Goal: Information Seeking & Learning: Learn about a topic

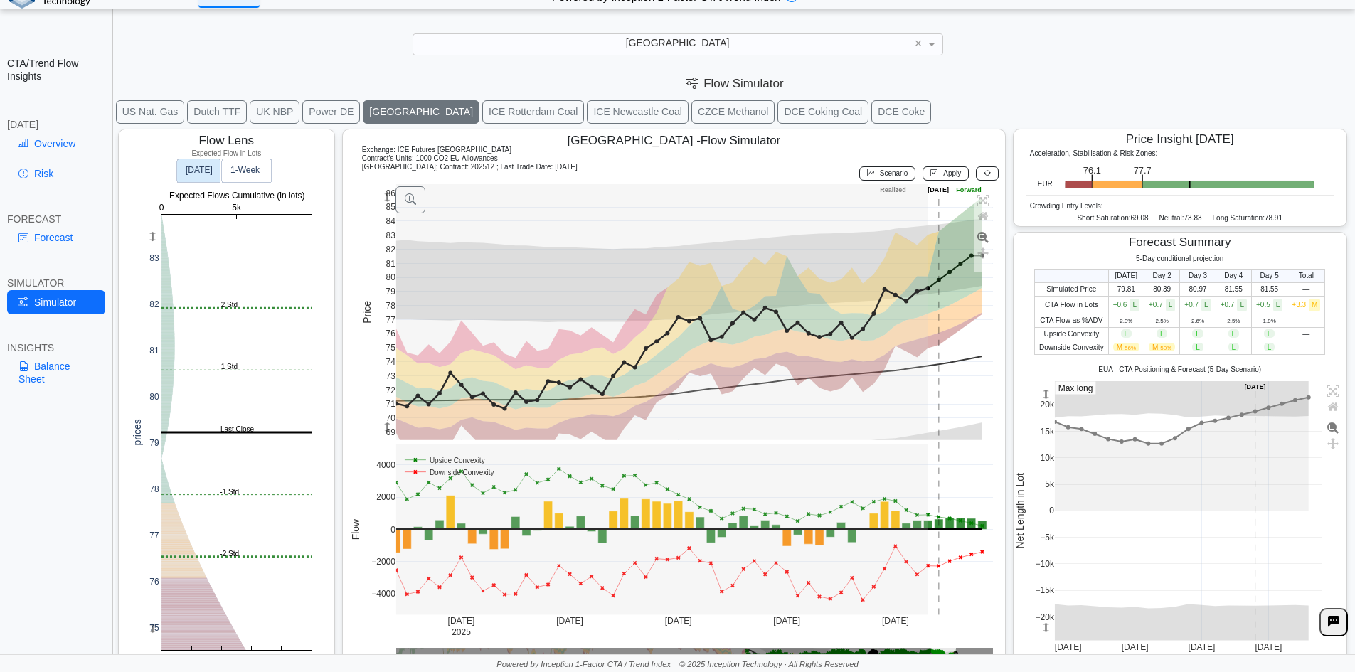
scroll to position [23, 0]
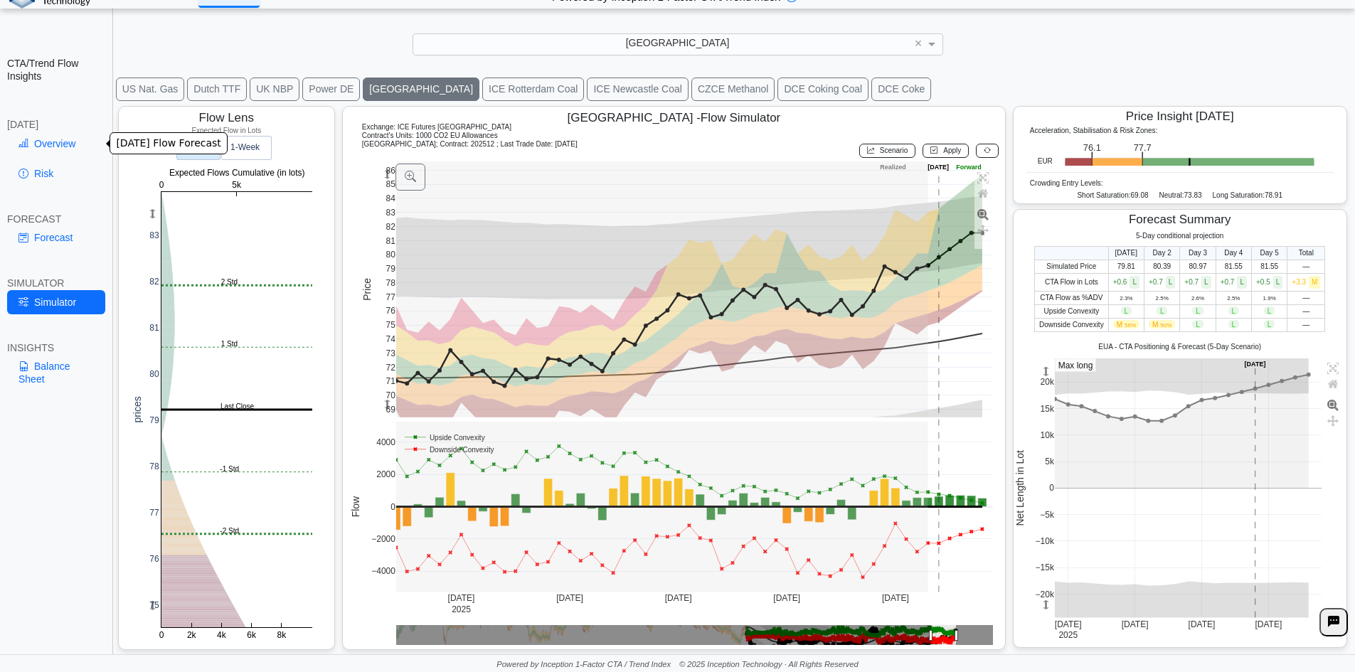
click at [62, 150] on link "Overview" at bounding box center [56, 144] width 98 height 24
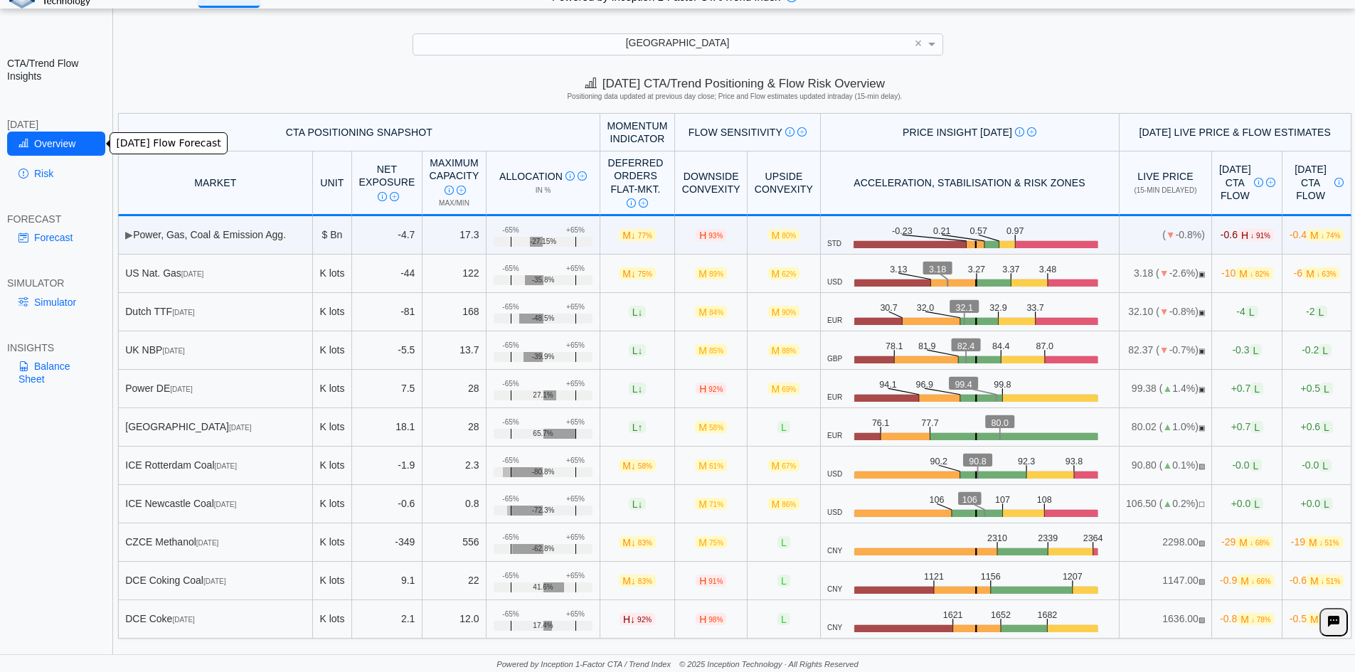
scroll to position [0, 0]
drag, startPoint x: 159, startPoint y: 543, endPoint x: 225, endPoint y: 541, distance: 65.5
click at [225, 541] on div "CZCE Methanol Jan 26" at bounding box center [215, 542] width 180 height 13
click at [218, 541] on span "[DATE]" at bounding box center [207, 543] width 22 height 8
click at [218, 543] on span "[DATE]" at bounding box center [207, 543] width 22 height 8
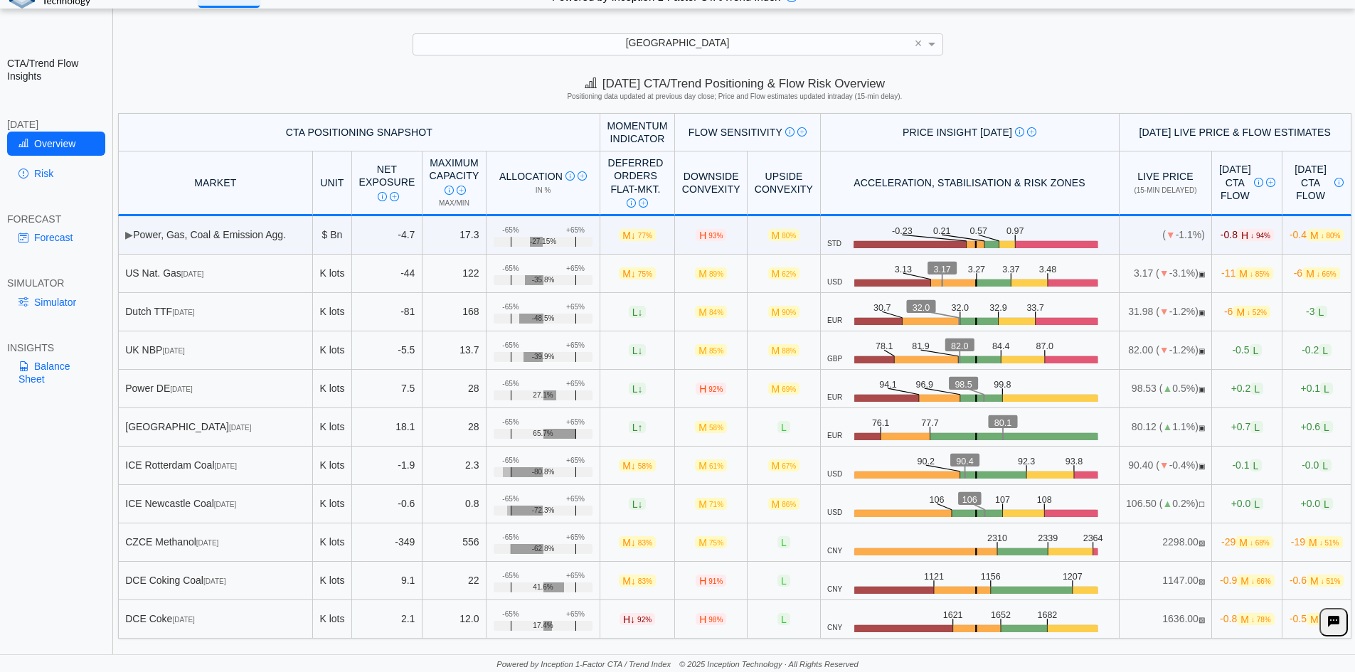
drag, startPoint x: 249, startPoint y: 542, endPoint x: 133, endPoint y: 539, distance: 116.0
click at [133, 539] on div "CZCE Methanol Jan 26" at bounding box center [215, 542] width 180 height 13
drag, startPoint x: 139, startPoint y: 539, endPoint x: 262, endPoint y: 543, distance: 122.4
click at [262, 543] on div "CZCE Methanol Jan 26" at bounding box center [215, 542] width 180 height 13
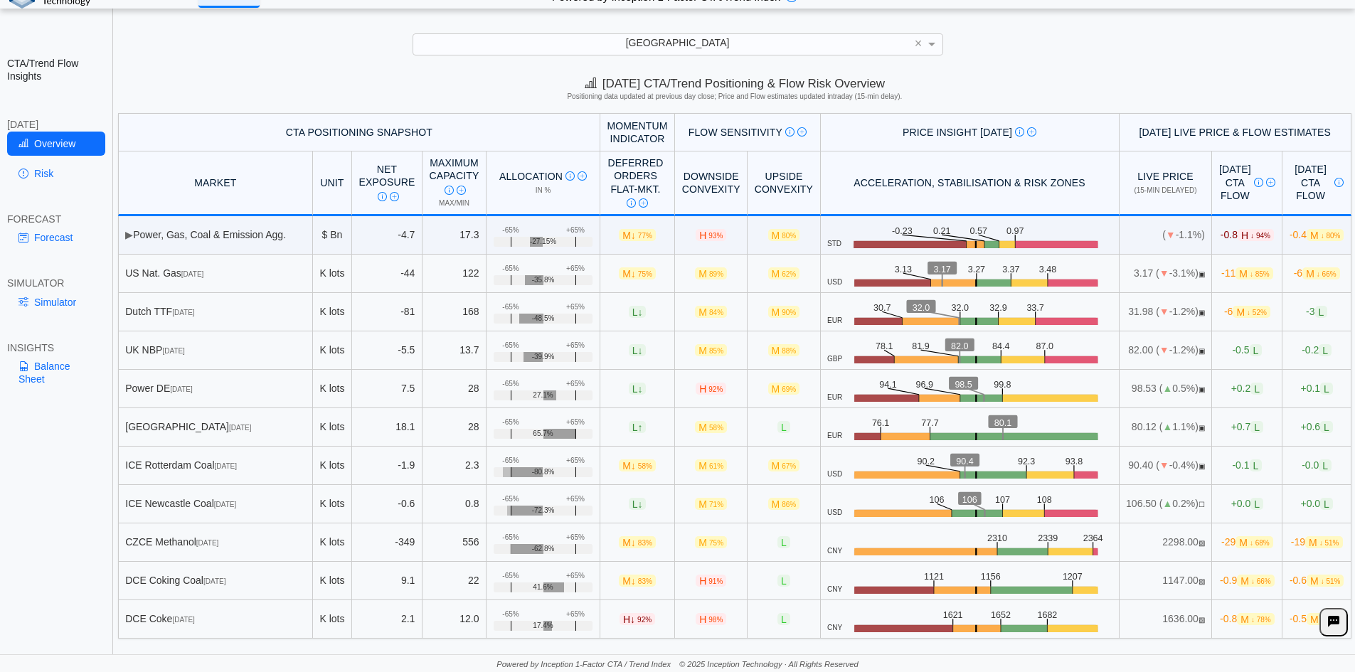
click at [262, 543] on div "CZCE Methanol Jan 26" at bounding box center [215, 542] width 180 height 13
drag, startPoint x: 262, startPoint y: 543, endPoint x: 6, endPoint y: 543, distance: 255.4
click at [6, 543] on div "CTA/Trend Flow Insights TODAY Overview Risk FORECAST Forecast SIMULATOR Simulat…" at bounding box center [677, 362] width 1372 height 585
click at [145, 554] on td "CZCE Methanol Jan 26" at bounding box center [215, 543] width 195 height 38
click at [111, 542] on div "CTA/Trend Flow Insights TODAY Overview Risk FORECAST Forecast SIMULATOR Simulat…" at bounding box center [56, 336] width 113 height 672
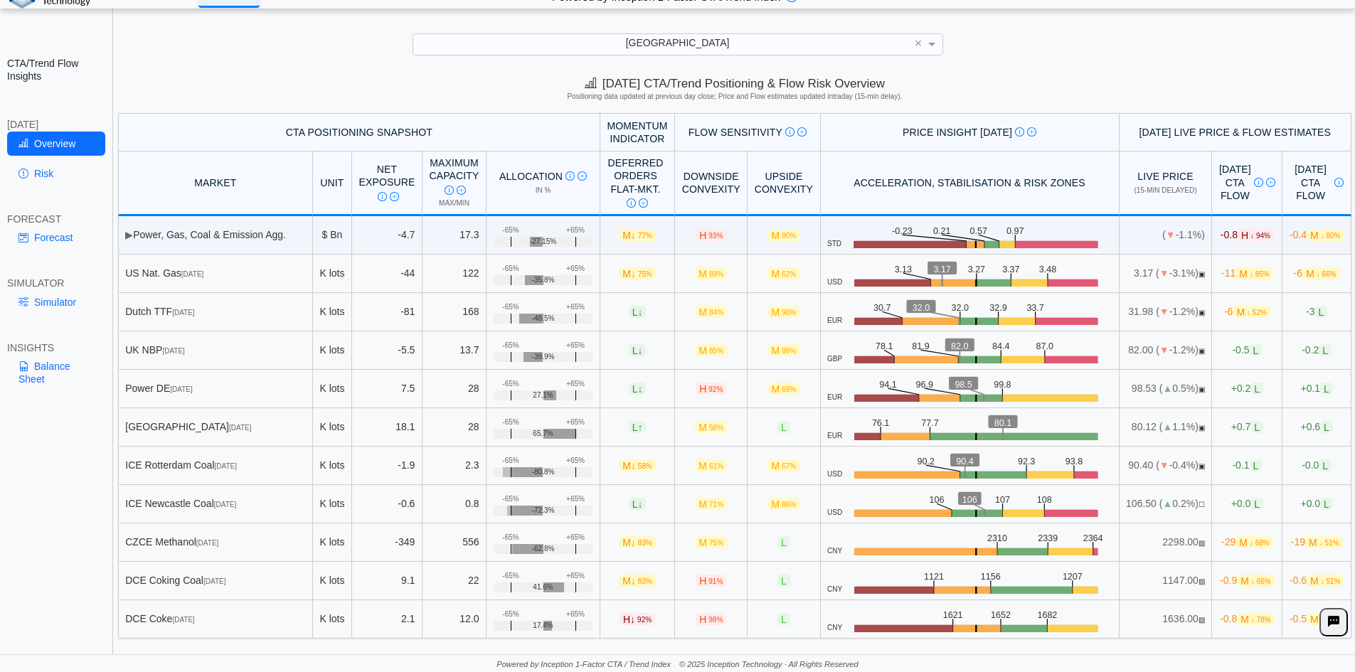
drag, startPoint x: 129, startPoint y: 536, endPoint x: 249, endPoint y: 554, distance: 120.8
click at [249, 554] on td "CZCE Methanol Jan 26" at bounding box center [215, 543] width 195 height 38
click at [1236, 548] on span "M ↓ 68%" at bounding box center [1254, 542] width 37 height 12
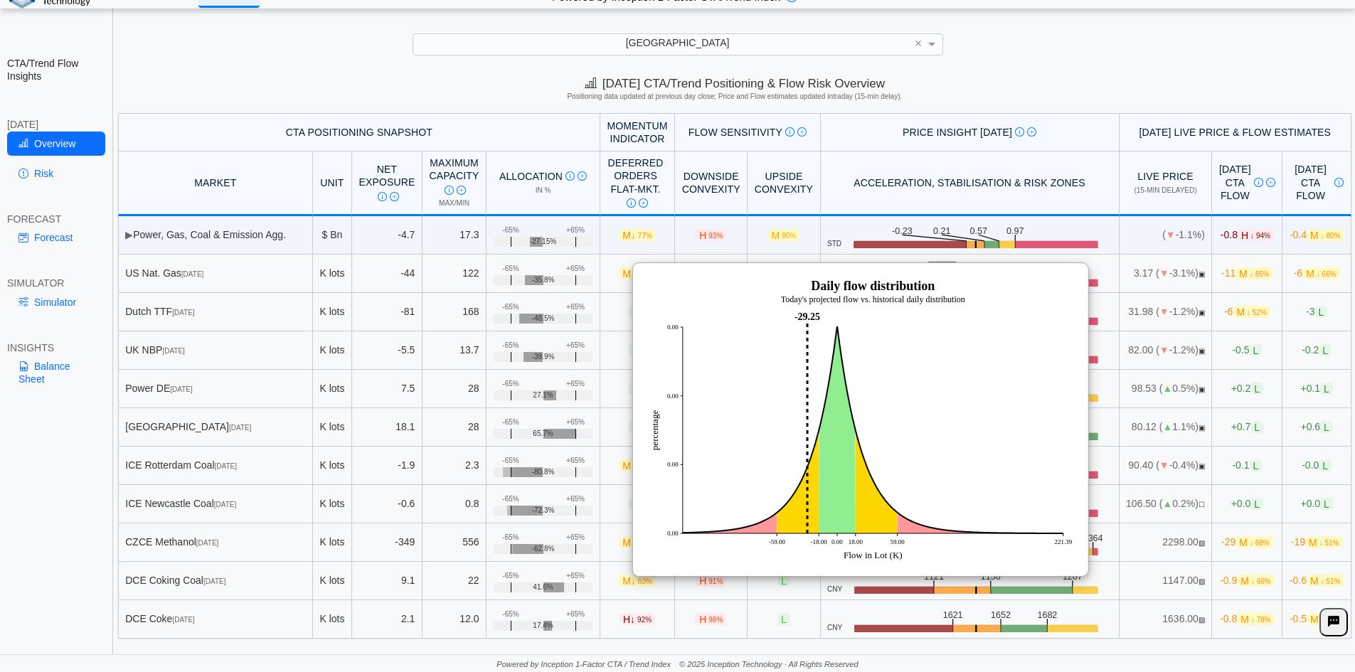
click at [1236, 548] on span "M ↓ 68%" at bounding box center [1254, 542] width 37 height 12
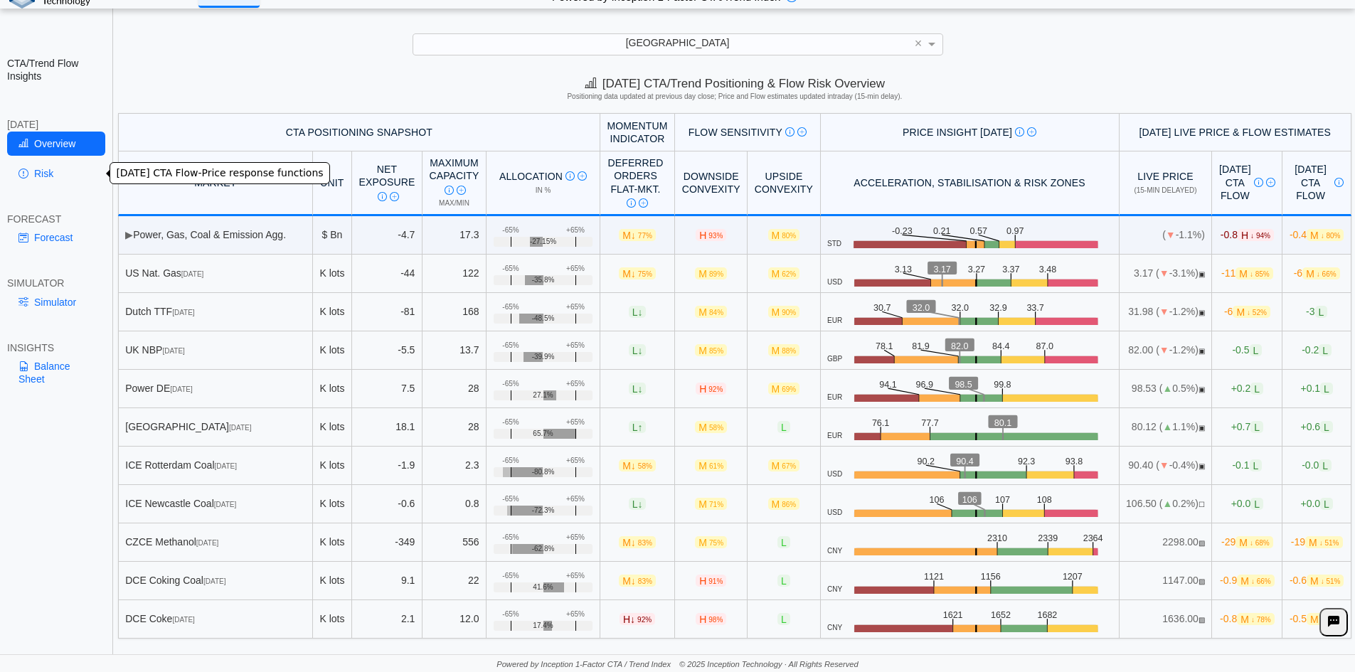
click at [61, 172] on link "Risk" at bounding box center [56, 173] width 98 height 24
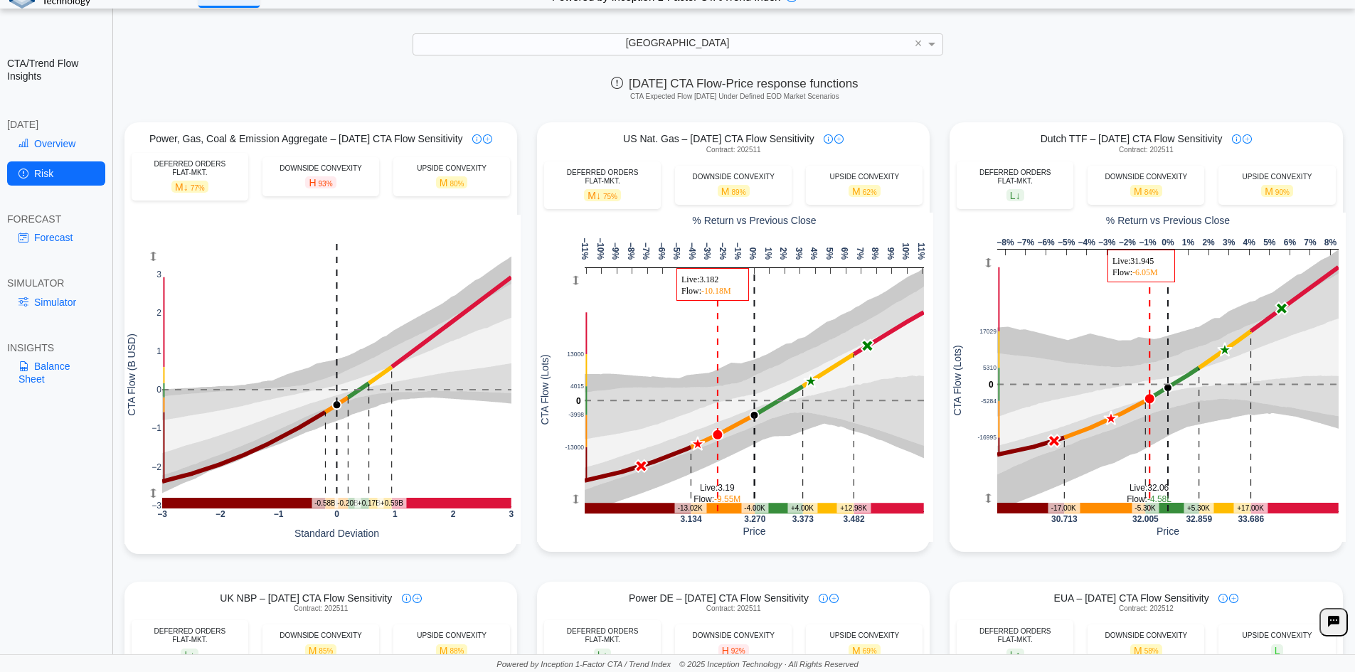
drag, startPoint x: 107, startPoint y: 152, endPoint x: 195, endPoint y: 98, distance: 103.1
click at [195, 98] on h5 "CTA Expected Flow Today Under Defined EOD Market Scenarios" at bounding box center [734, 96] width 1228 height 9
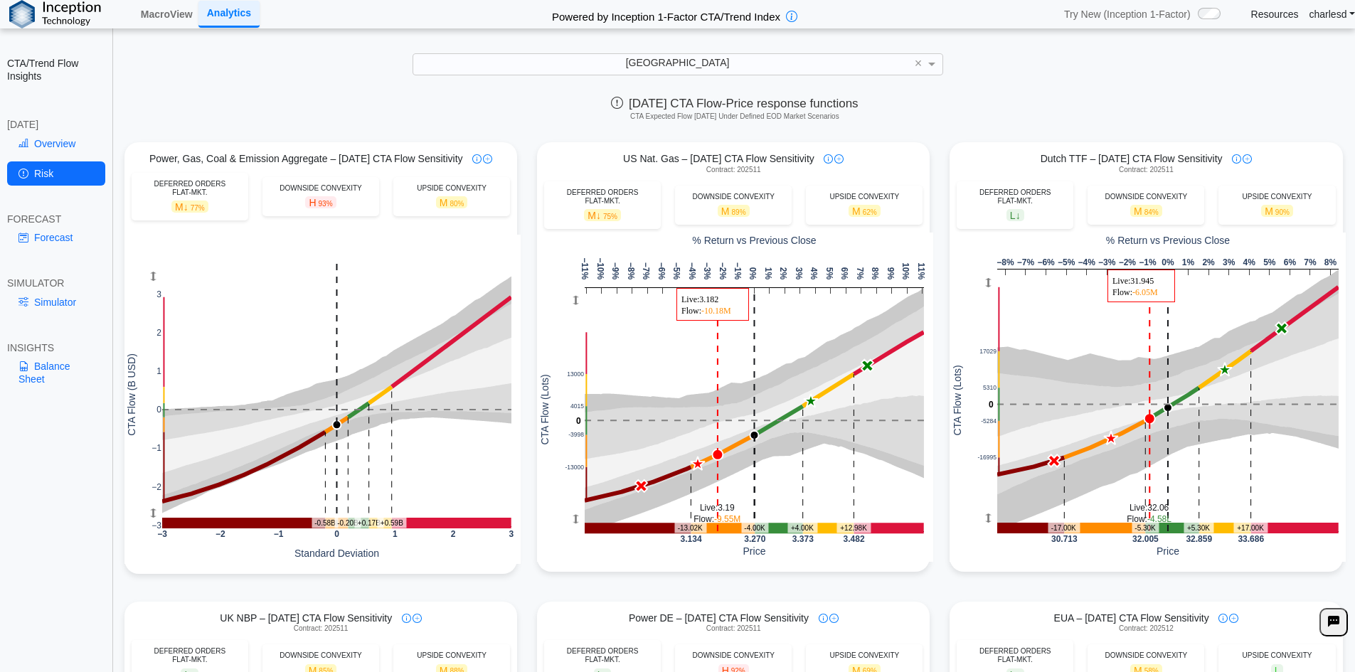
click at [579, 64] on div "[GEOGRAPHIC_DATA]" at bounding box center [677, 64] width 529 height 20
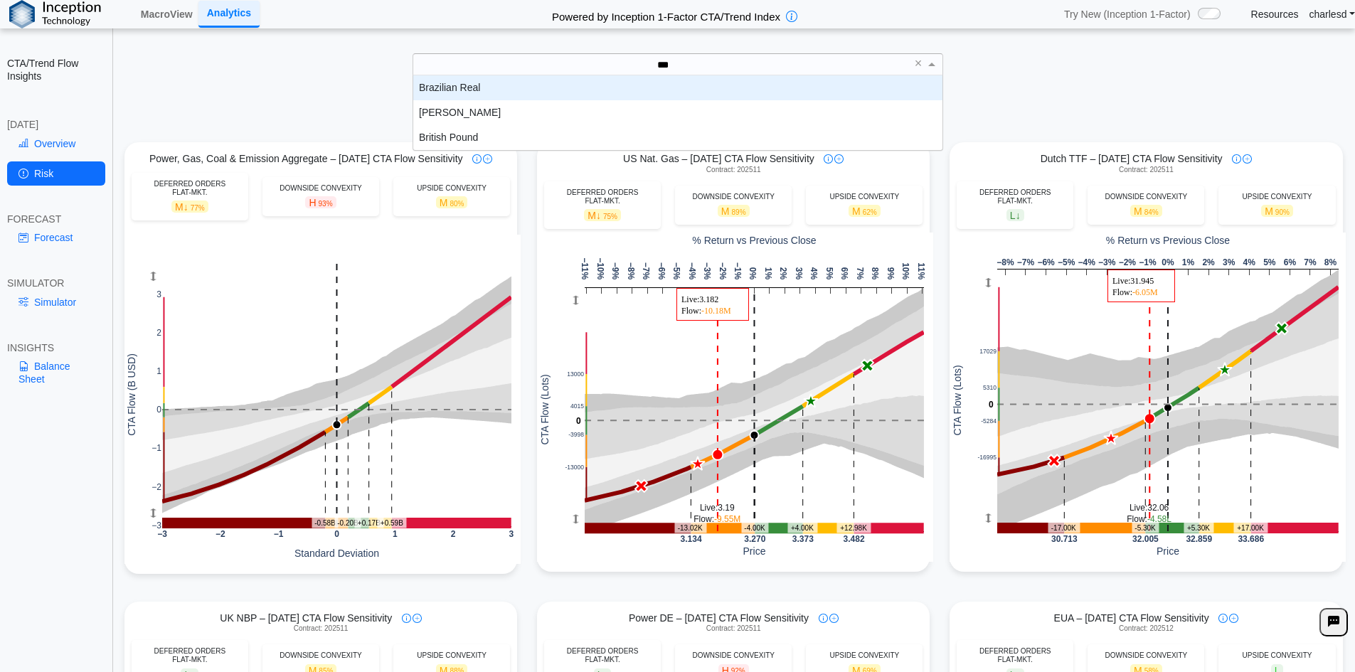
type input "****"
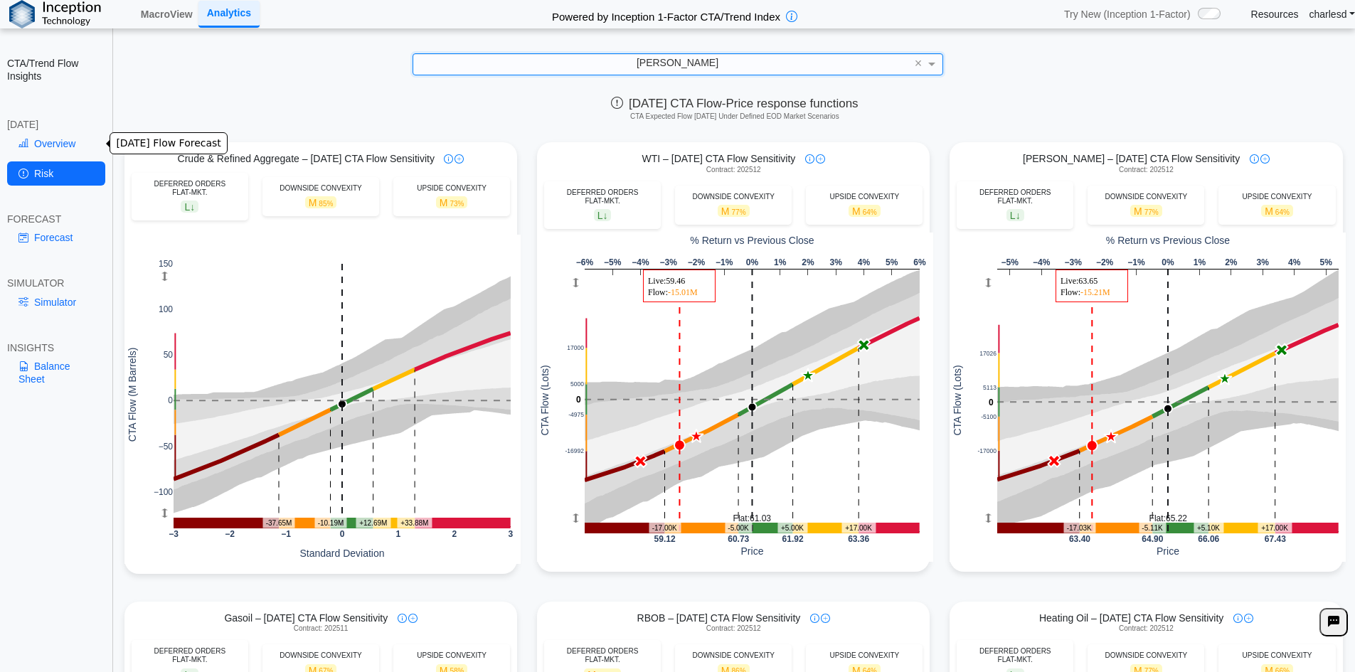
click at [51, 146] on link "Overview" at bounding box center [56, 144] width 98 height 24
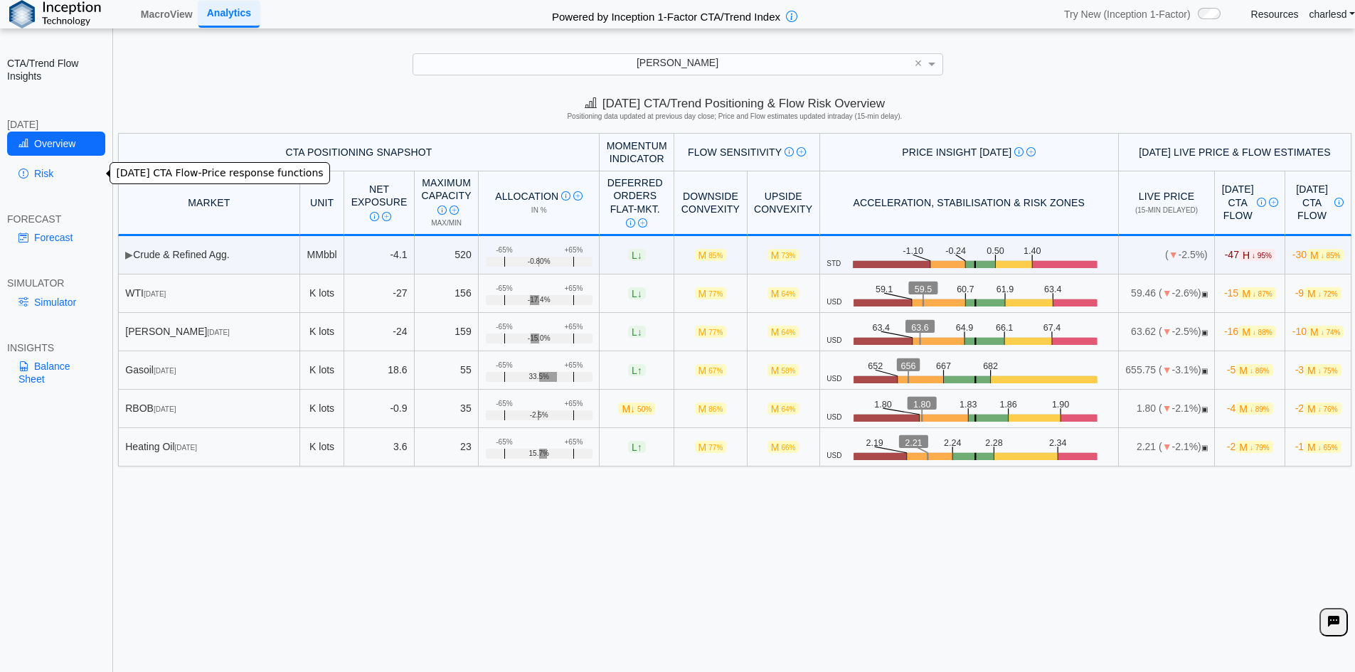
click at [50, 170] on link "Risk" at bounding box center [56, 173] width 98 height 24
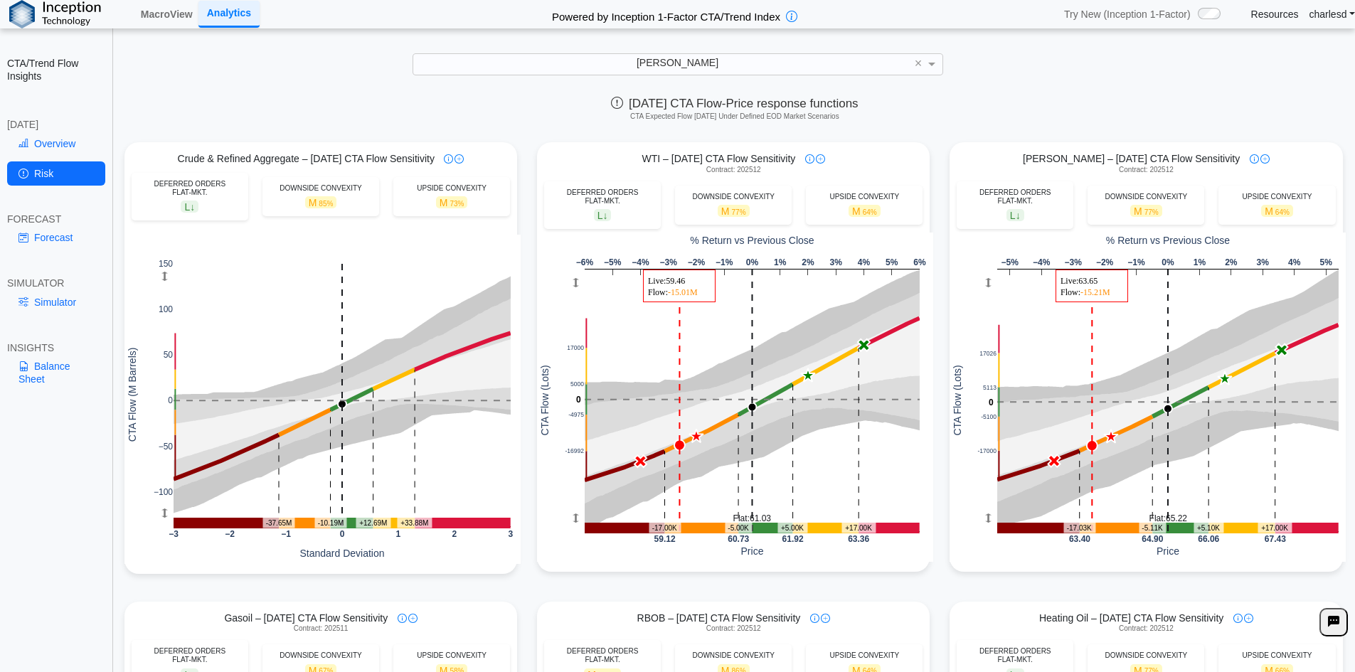
click at [39, 229] on link "Forecast" at bounding box center [56, 237] width 98 height 24
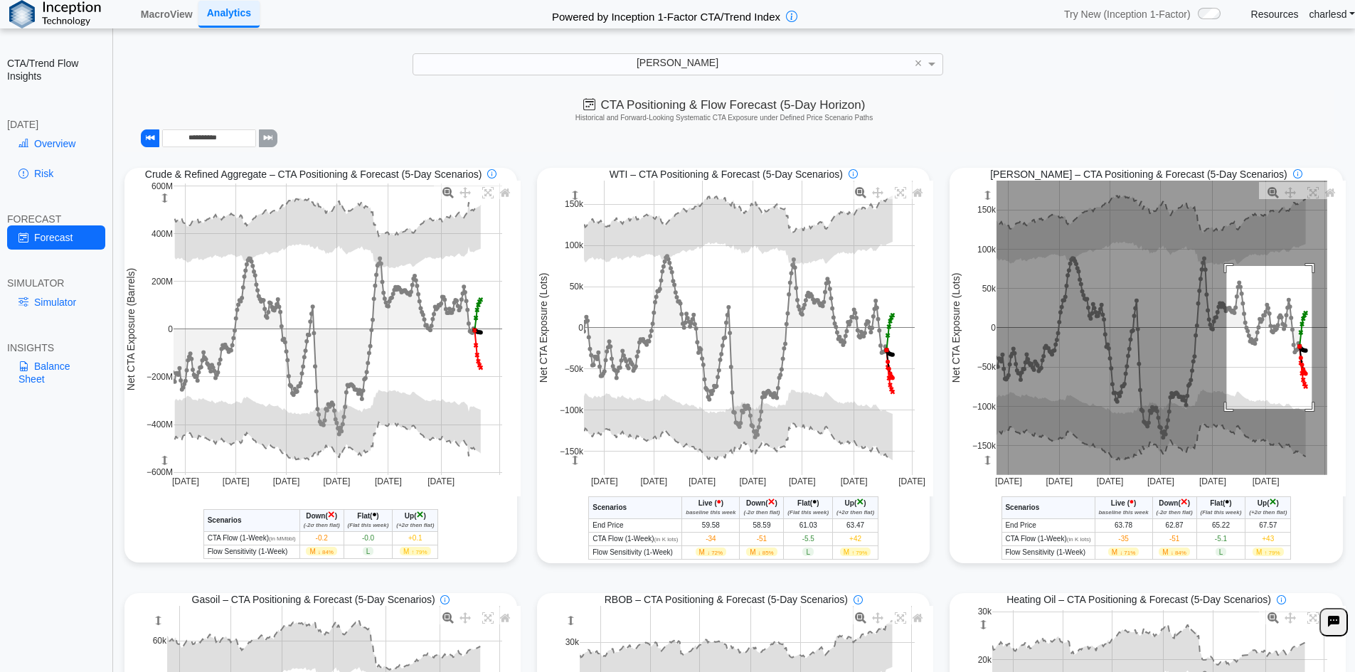
drag, startPoint x: 1219, startPoint y: 267, endPoint x: 1305, endPoint y: 411, distance: 167.1
click at [1305, 411] on rect at bounding box center [1162, 328] width 331 height 294
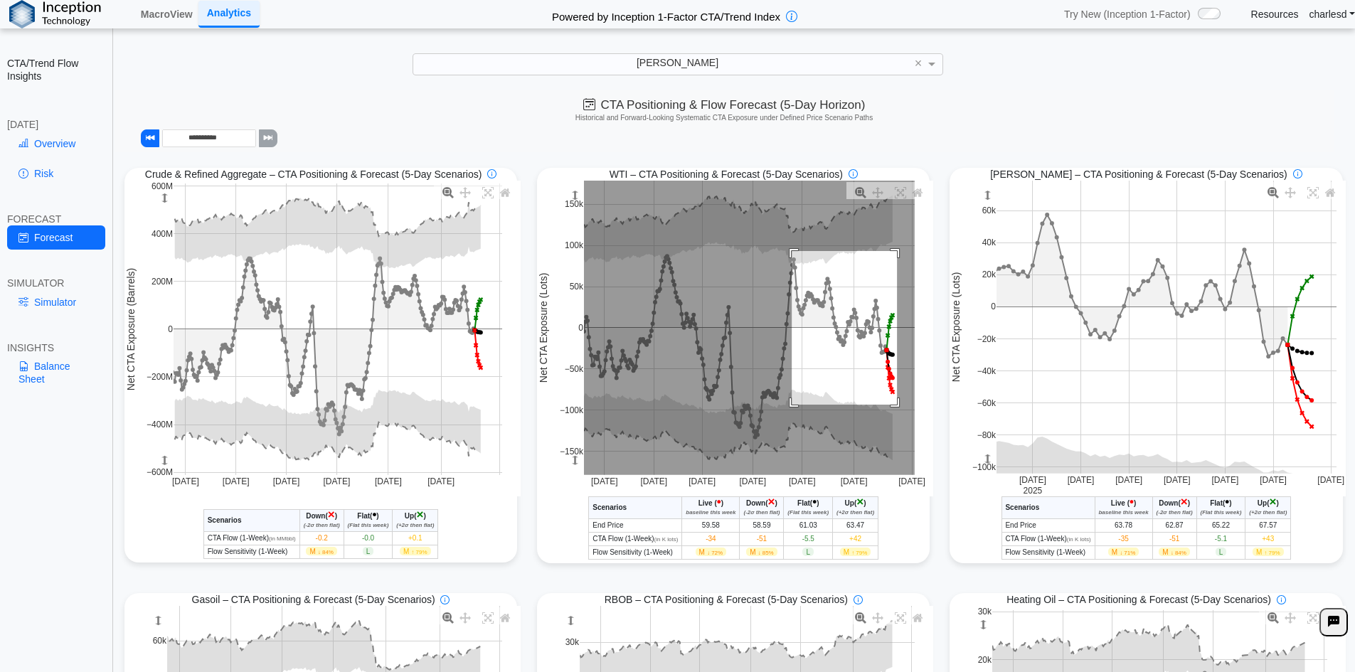
drag, startPoint x: 787, startPoint y: 253, endPoint x: 892, endPoint y: 406, distance: 186.2
click at [892, 406] on rect at bounding box center [749, 328] width 331 height 294
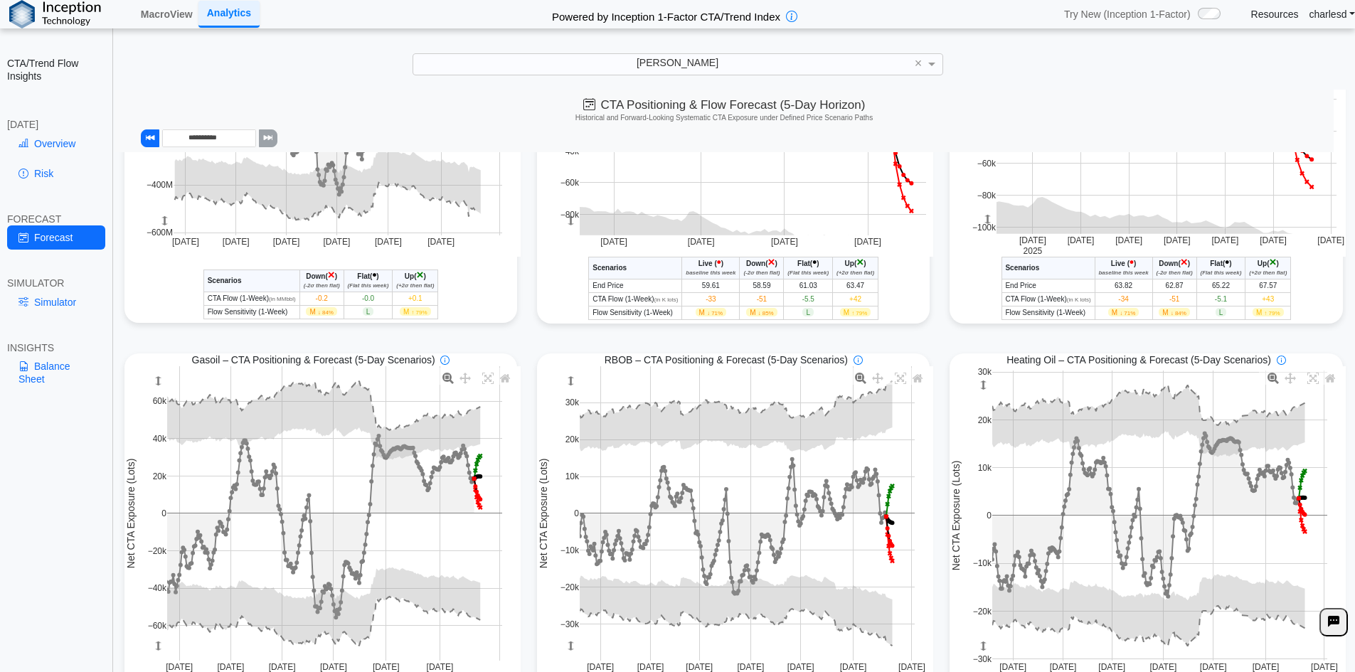
scroll to position [349, 0]
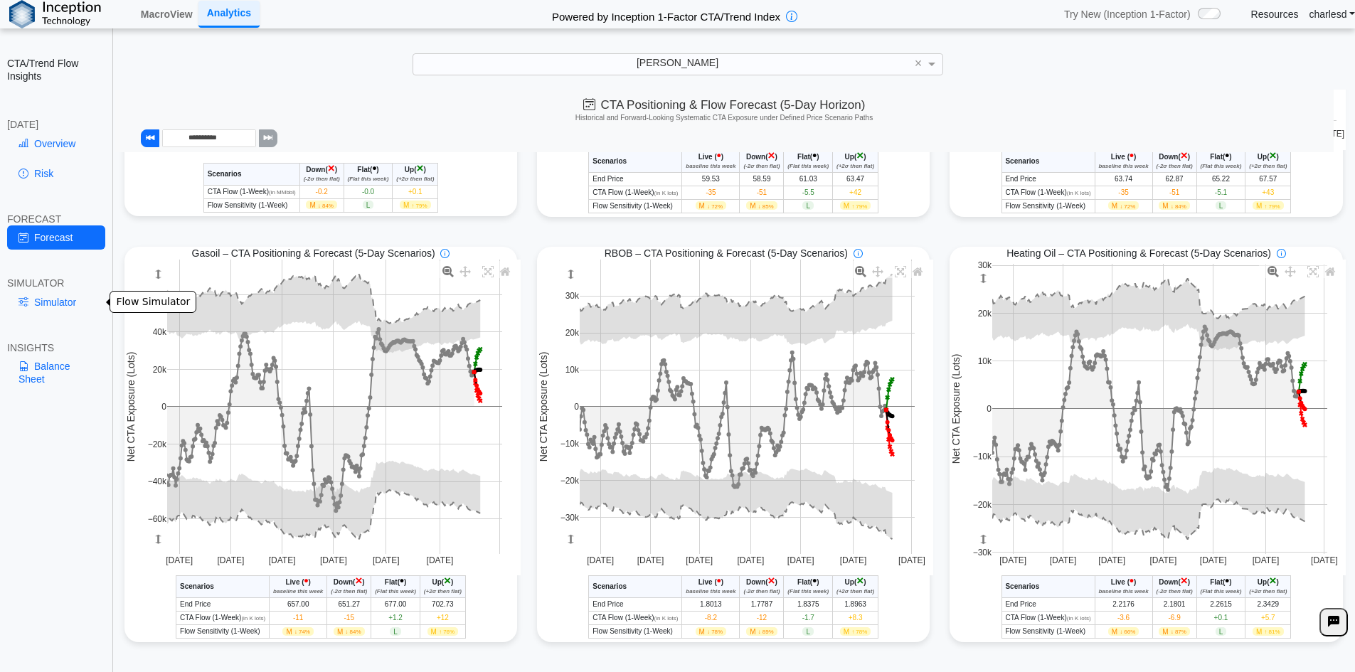
click at [61, 307] on link "Simulator" at bounding box center [56, 302] width 98 height 24
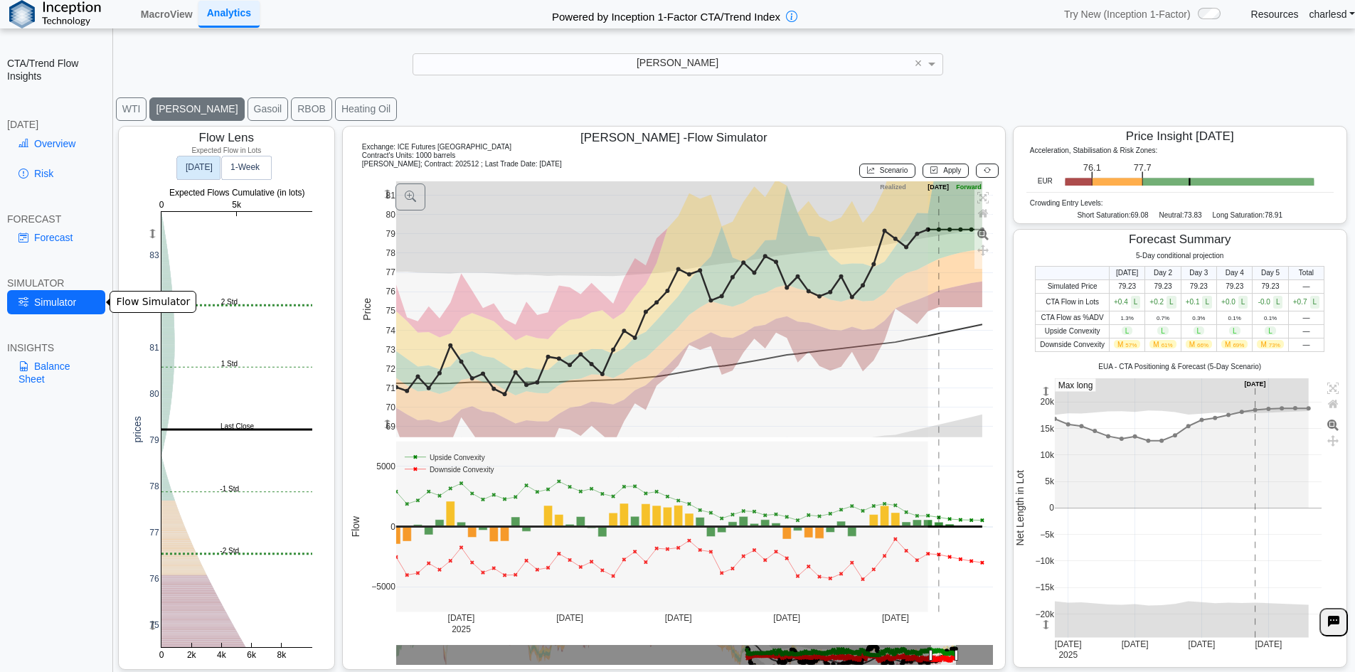
scroll to position [23, 0]
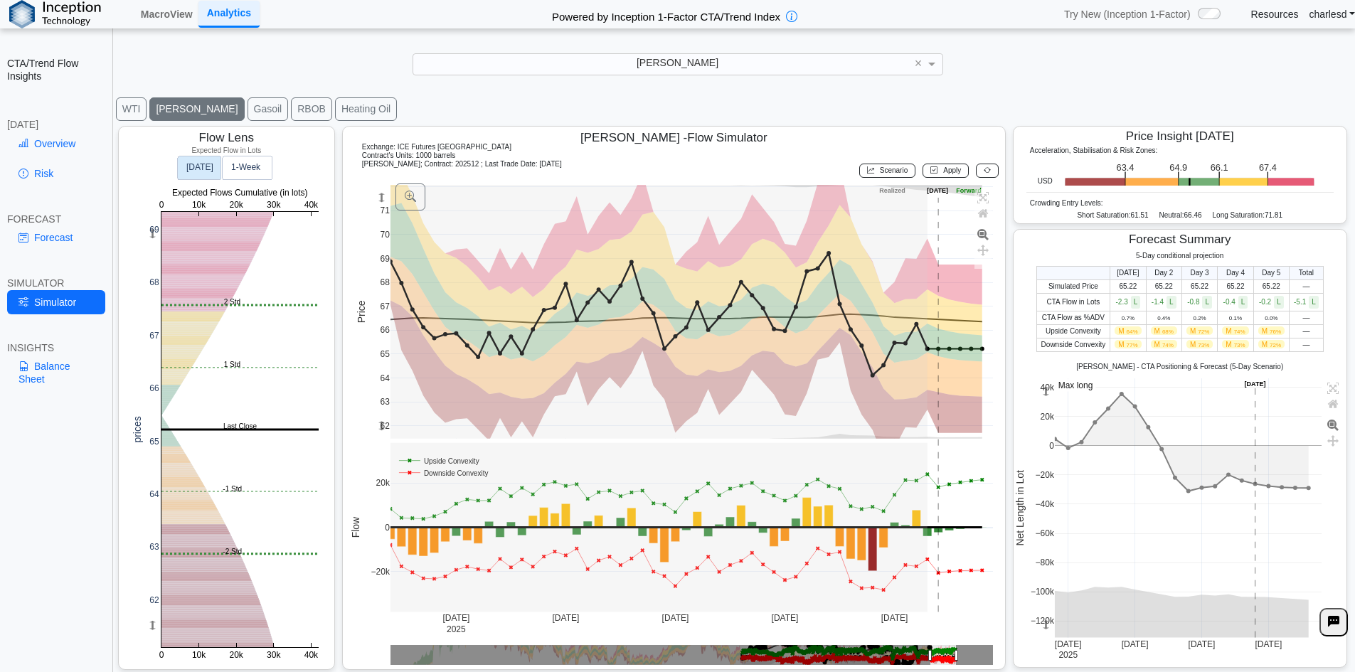
drag, startPoint x: 1037, startPoint y: 622, endPoint x: 1034, endPoint y: 498, distance: 124.5
click at [1040, 498] on g at bounding box center [1188, 508] width 297 height 289
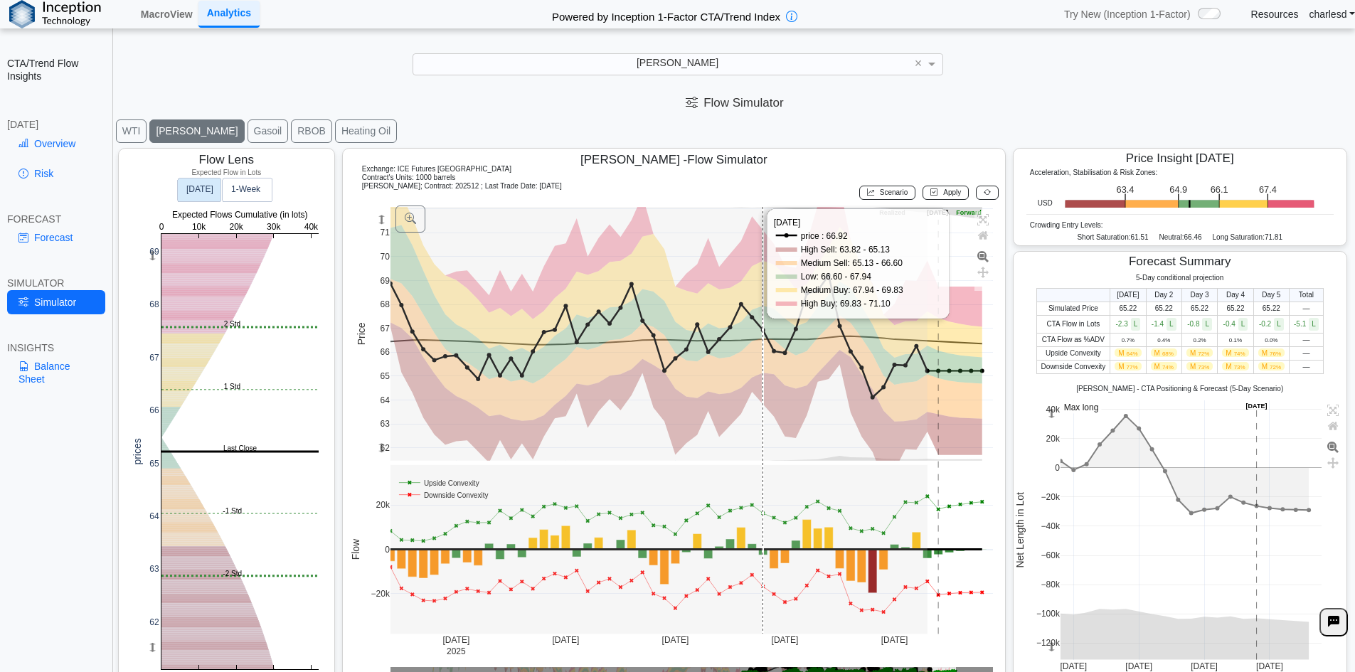
scroll to position [0, 0]
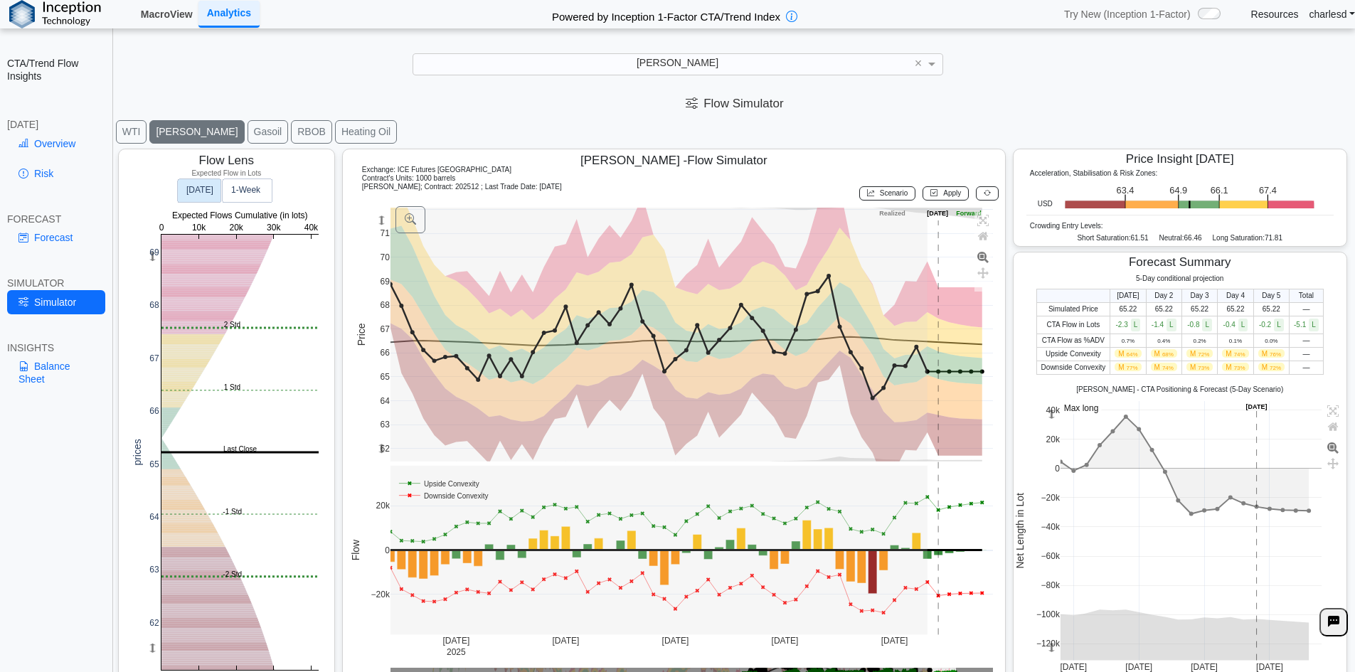
click at [142, 12] on link "MacroView" at bounding box center [166, 14] width 63 height 24
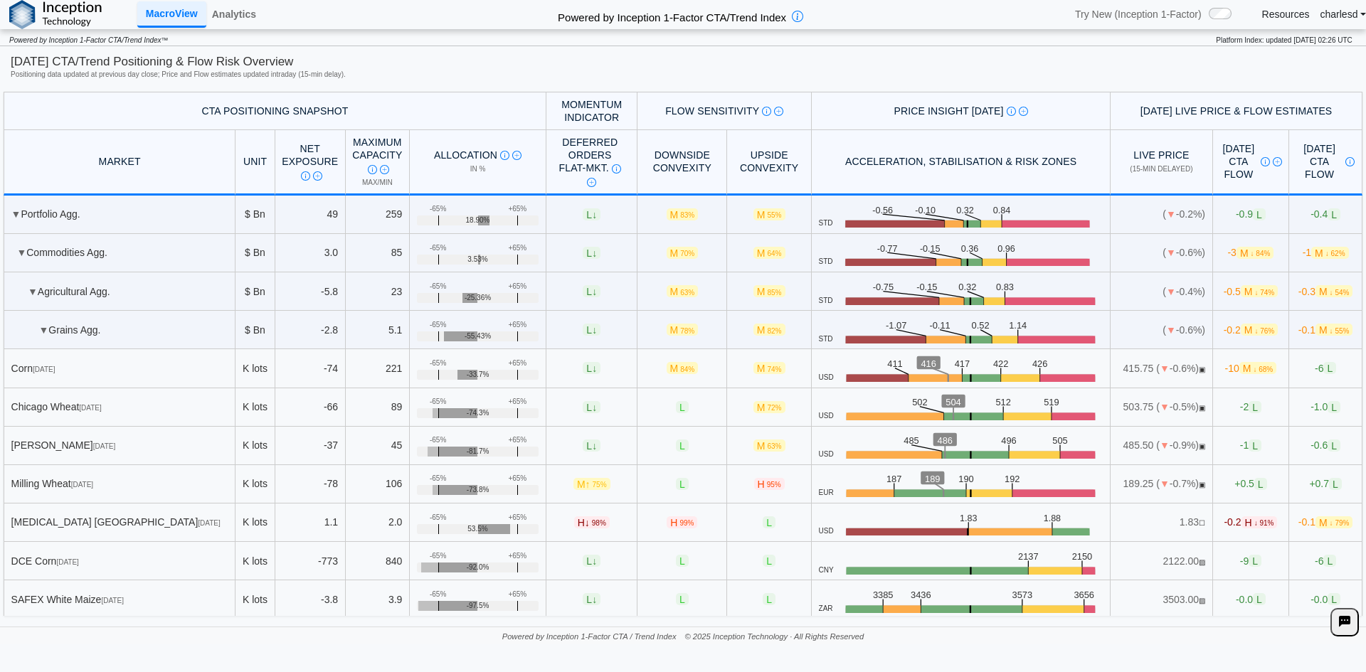
scroll to position [285, 0]
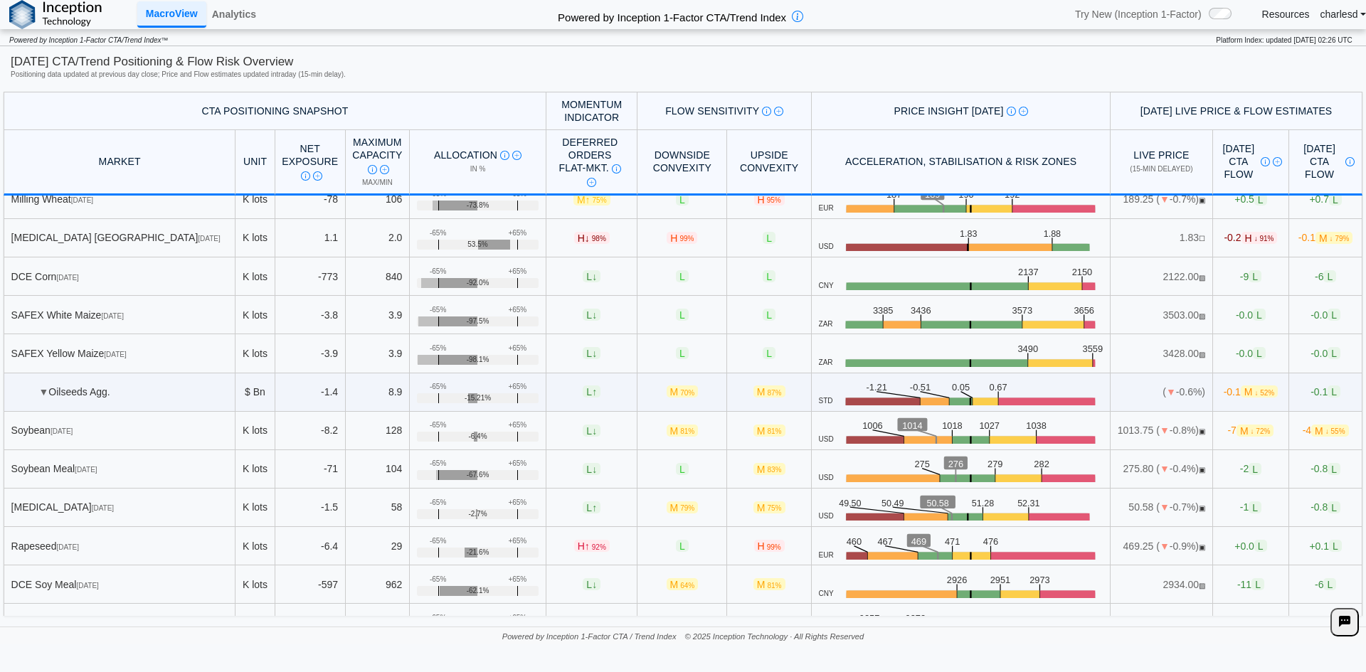
click at [1223, 243] on span "-0.2 H ↓ 91%" at bounding box center [1249, 238] width 53 height 12
click at [901, 56] on div "[DATE] CTA/Trend Positioning & Flow Risk Overview" at bounding box center [683, 61] width 1344 height 17
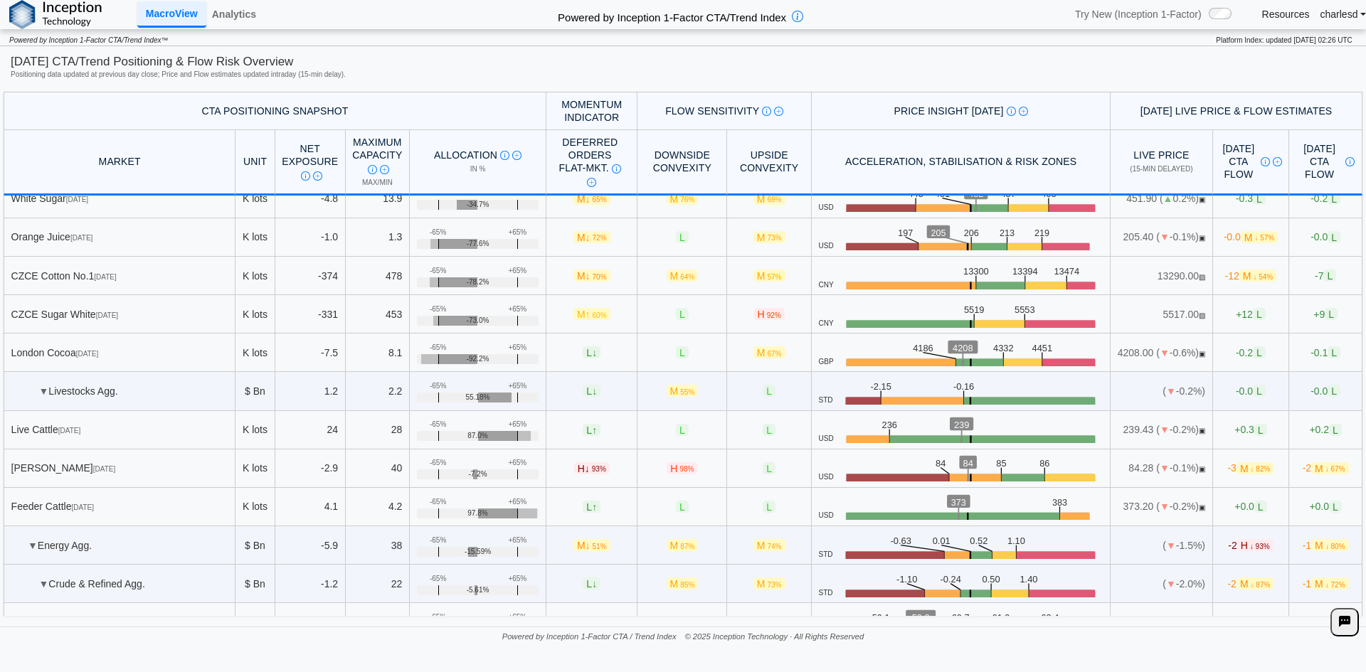
scroll to position [1351, 0]
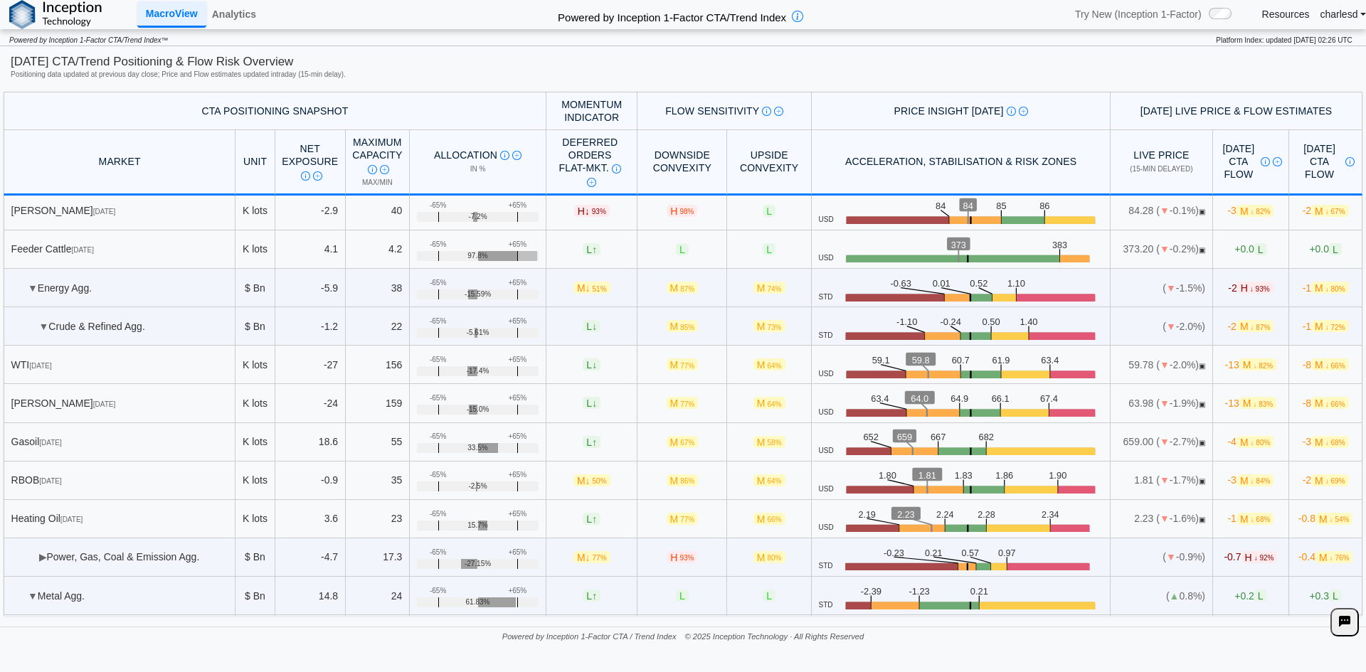
click at [48, 555] on td "▶ Power, Gas, Coal & Emission Agg." at bounding box center [120, 557] width 232 height 38
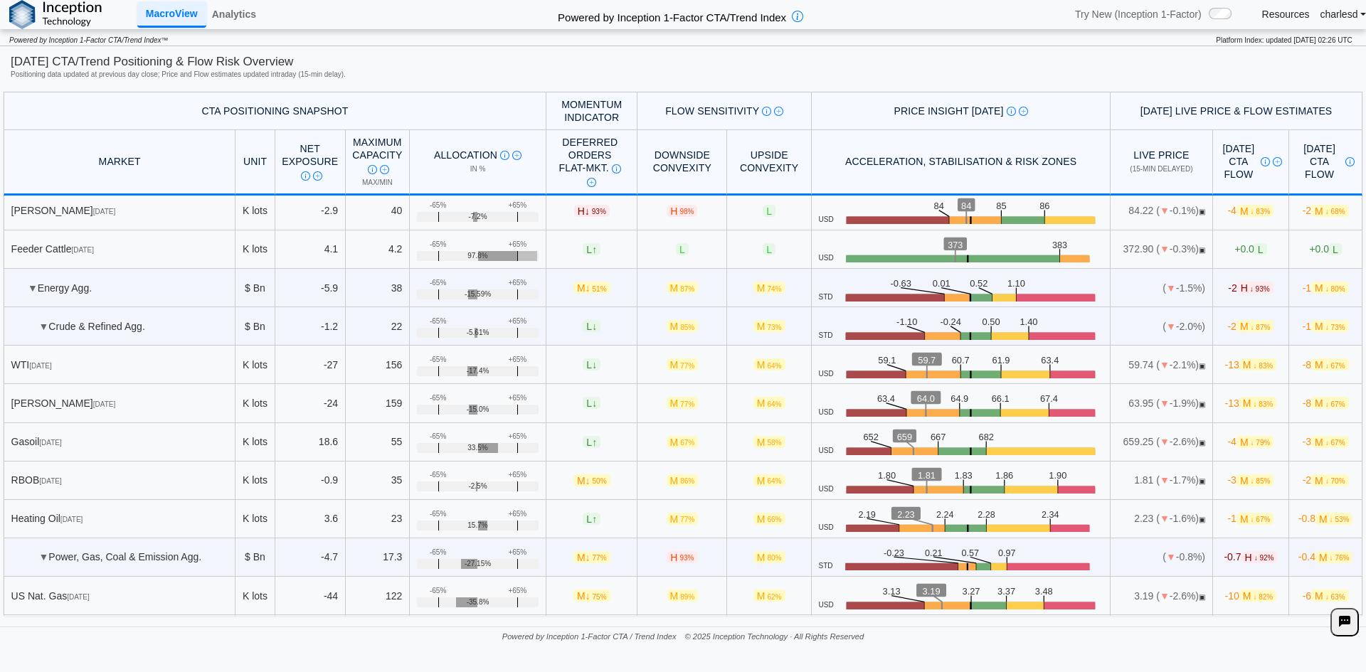
click at [153, 289] on td "▼ Energy Agg." at bounding box center [120, 288] width 232 height 38
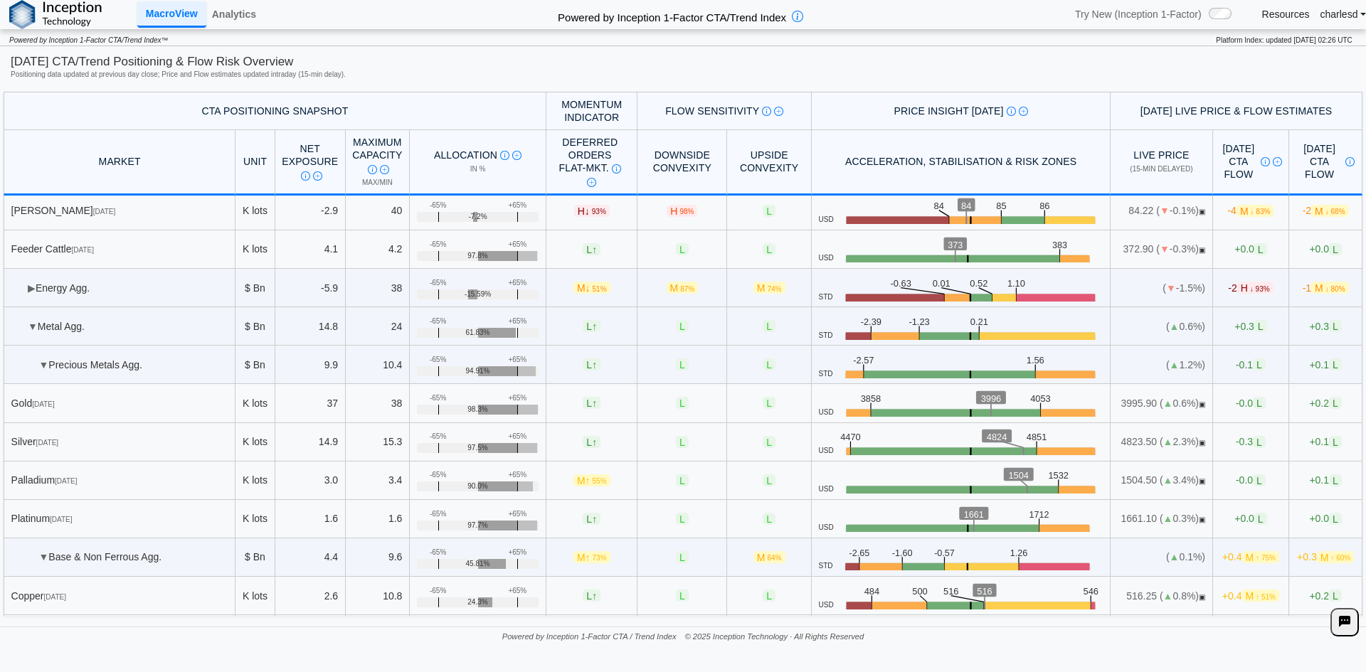
click at [153, 289] on td "▶ Energy Agg." at bounding box center [120, 288] width 232 height 38
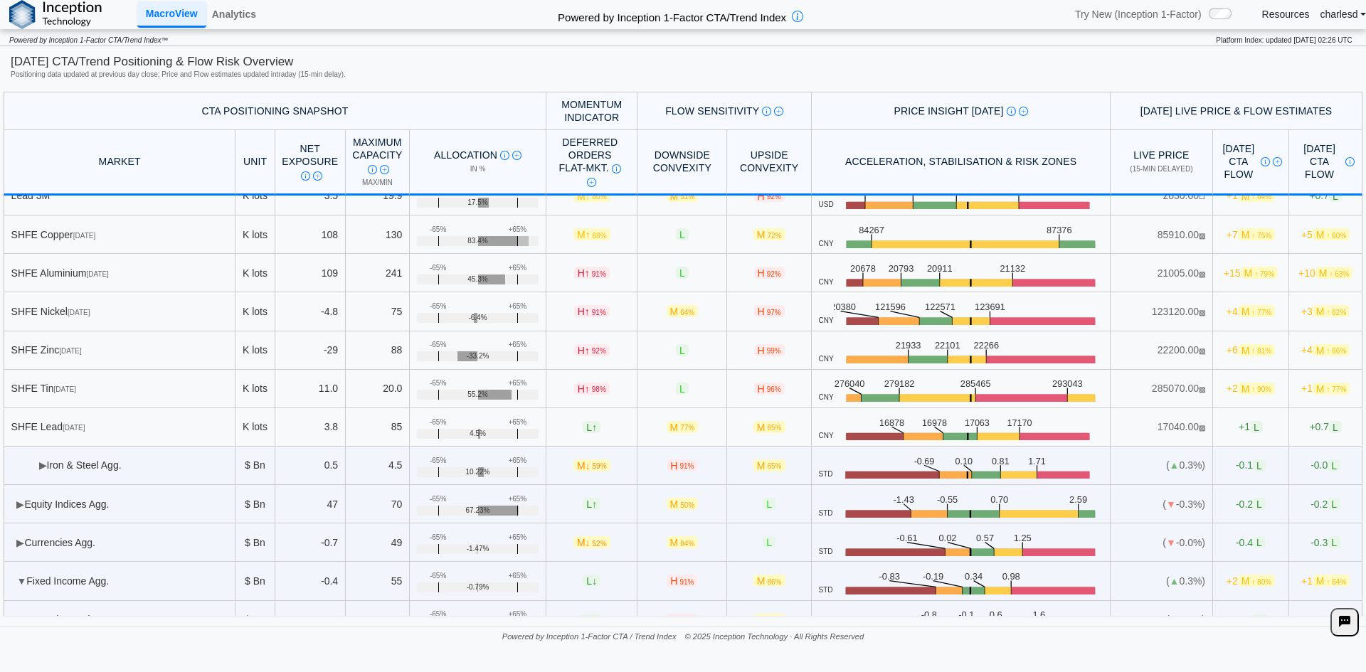
scroll to position [1992, 0]
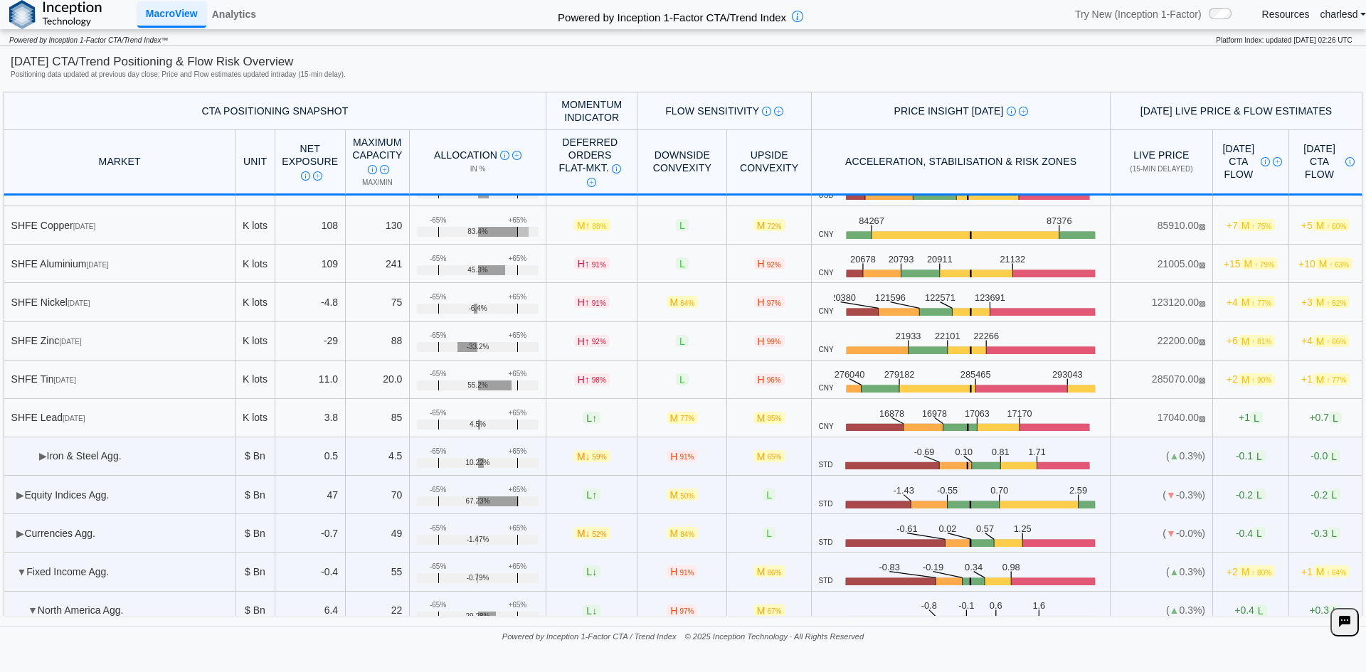
click at [48, 459] on td "▶ Iron & Steel Agg." at bounding box center [120, 456] width 232 height 38
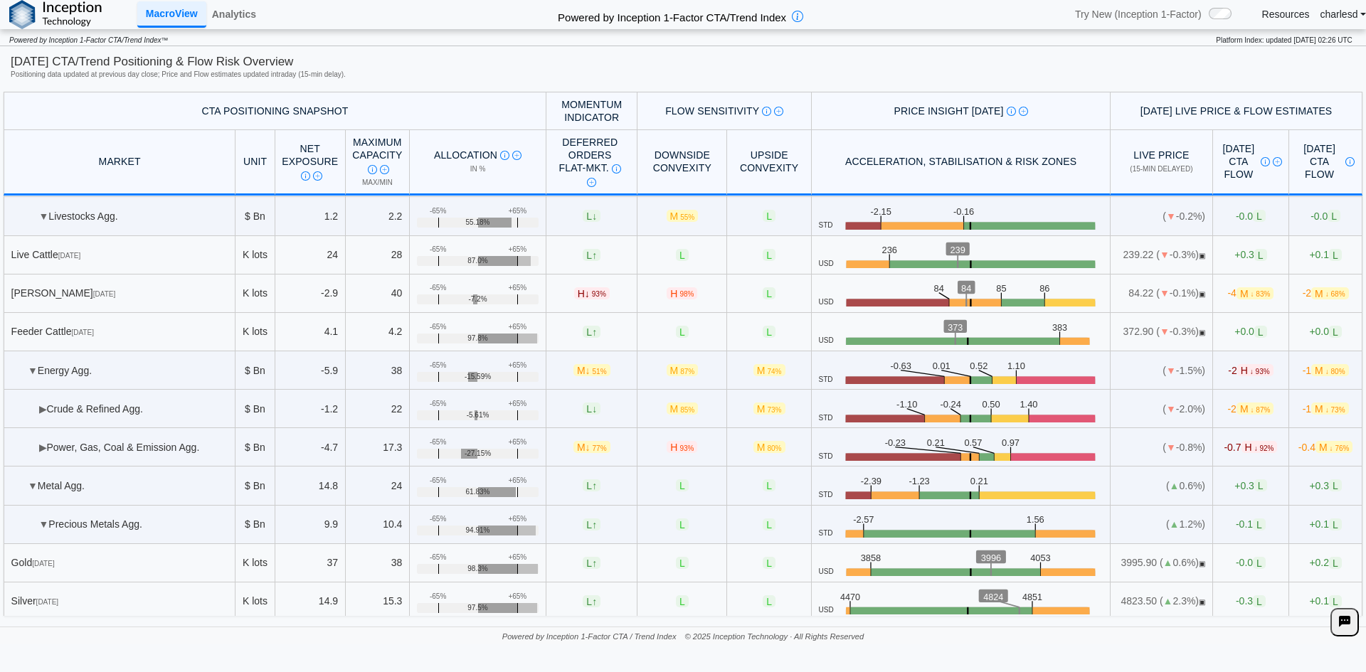
scroll to position [1280, 0]
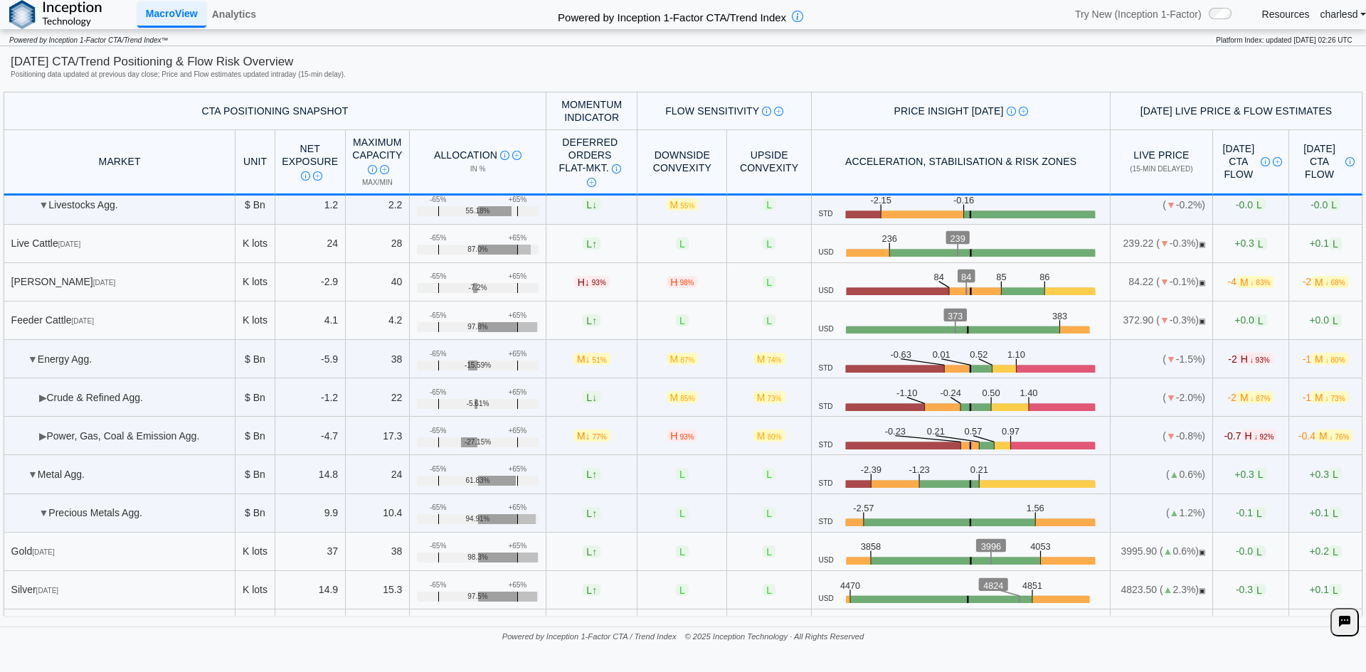
click at [42, 436] on span "▶" at bounding box center [43, 435] width 8 height 11
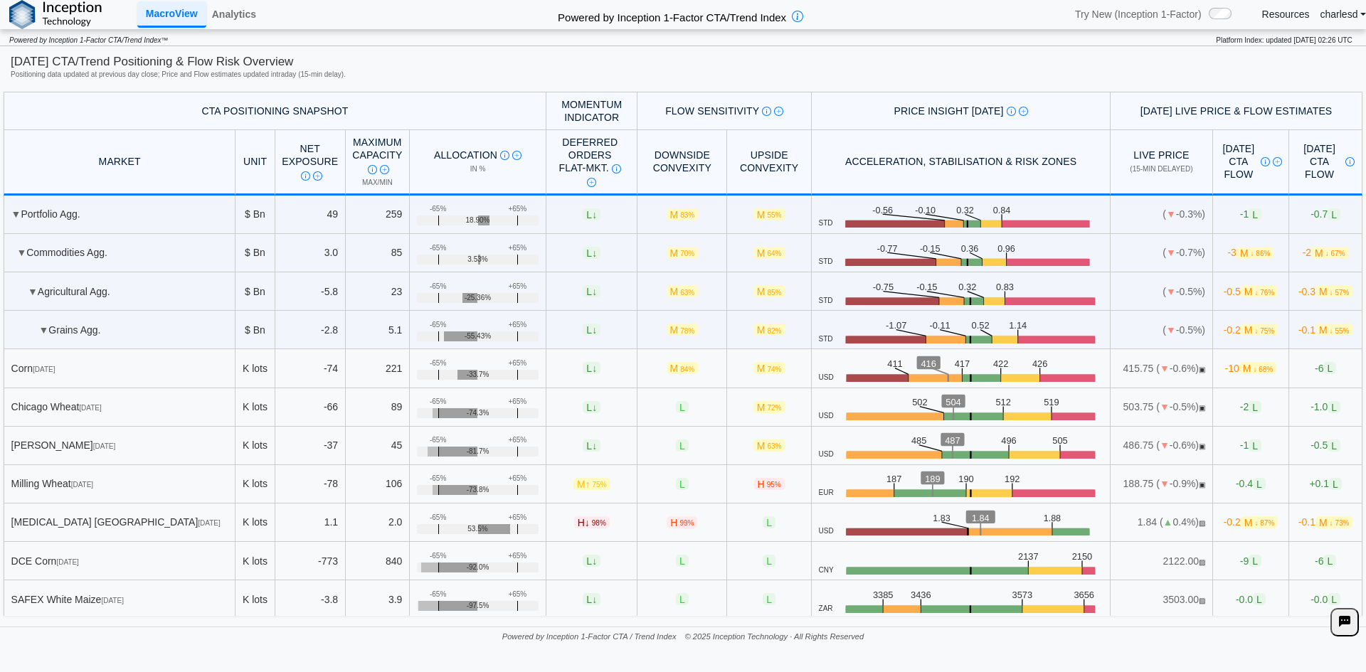
scroll to position [1423, 0]
